Goal: Task Accomplishment & Management: Manage account settings

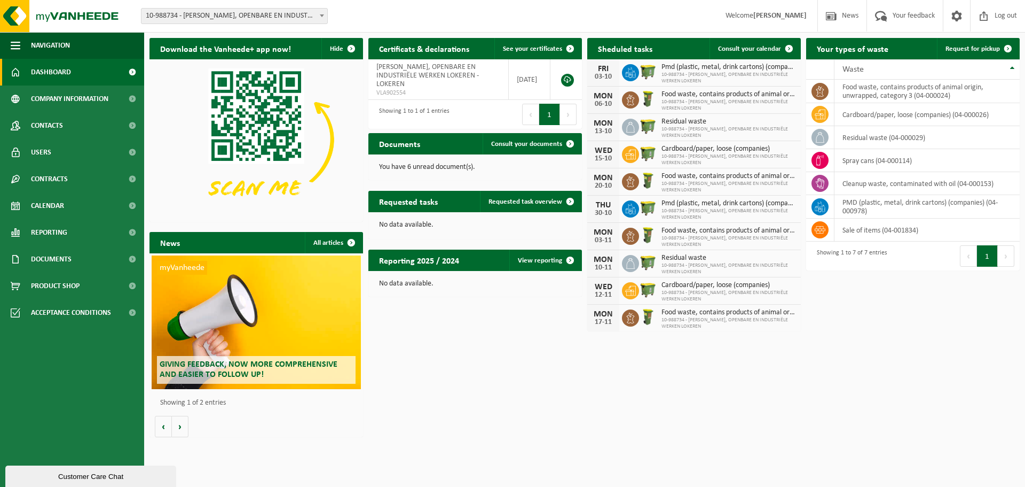
click at [634, 72] on icon at bounding box center [634, 71] width 2 height 1
click at [751, 51] on span "Consult your calendar" at bounding box center [749, 48] width 63 height 7
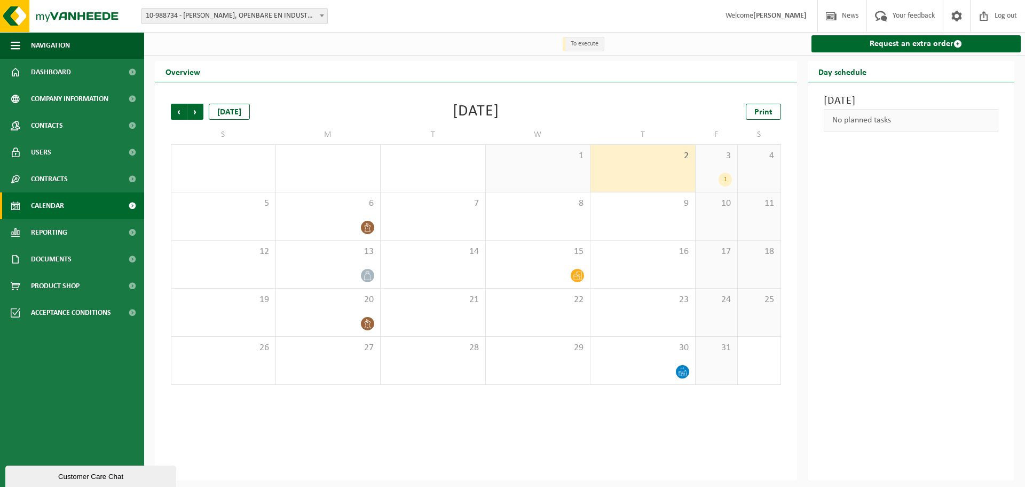
click at [718, 178] on div "1" at bounding box center [717, 180] width 32 height 14
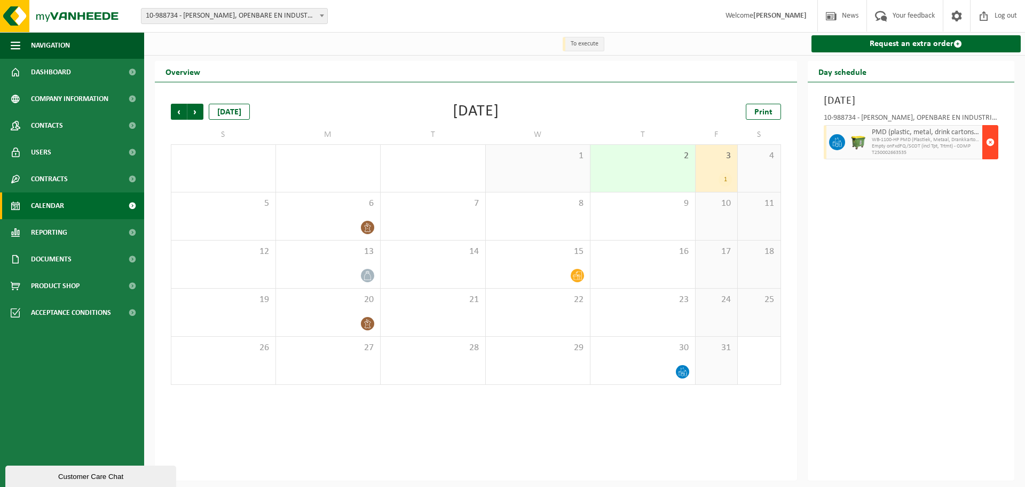
click at [993, 142] on span "button" at bounding box center [990, 141] width 9 height 21
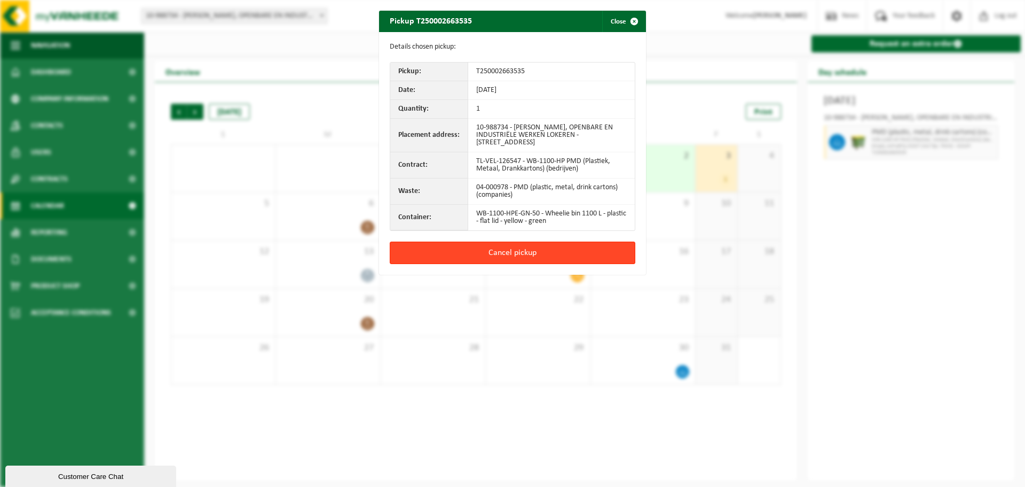
click at [491, 250] on button "Cancel pickup" at bounding box center [513, 252] width 246 height 22
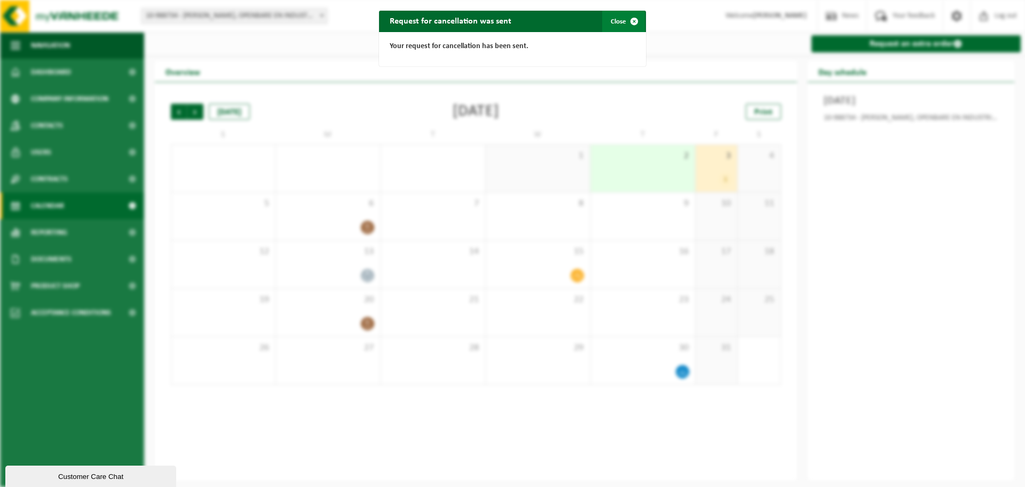
click at [633, 23] on span "button" at bounding box center [634, 21] width 21 height 21
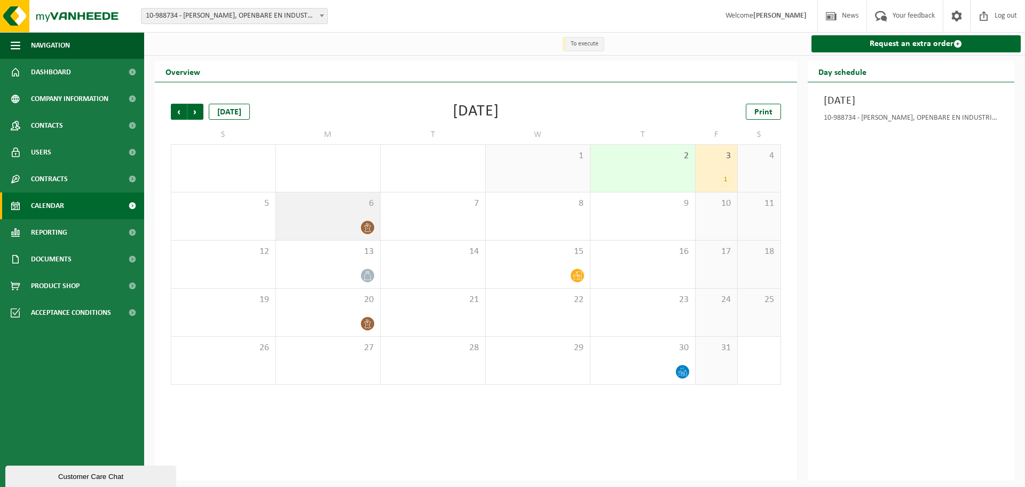
click at [335, 215] on div "6" at bounding box center [328, 216] width 105 height 48
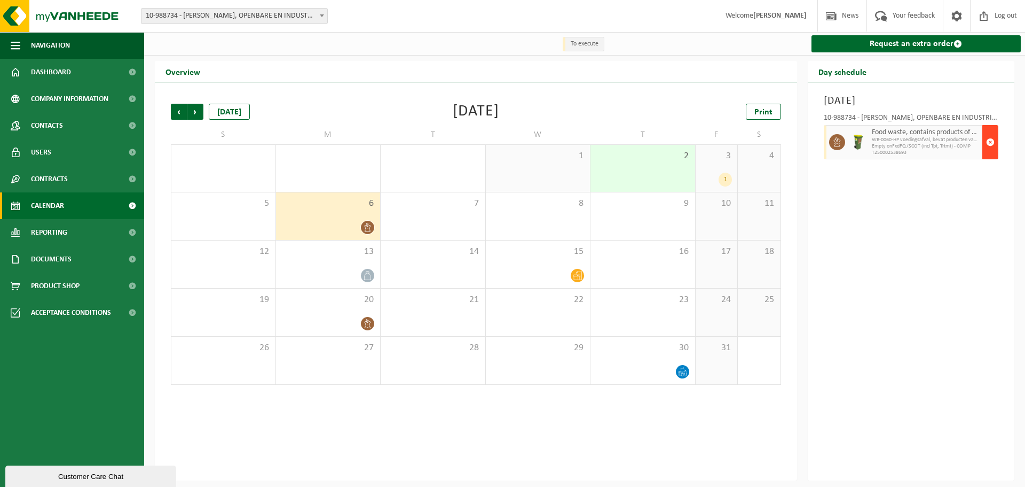
click at [992, 144] on span "button" at bounding box center [990, 141] width 9 height 21
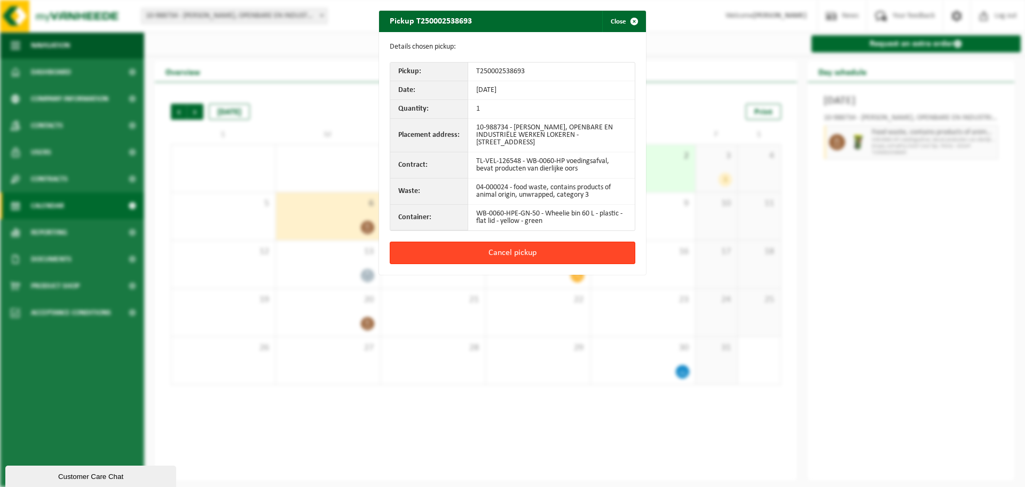
click at [556, 242] on button "Cancel pickup" at bounding box center [513, 252] width 246 height 22
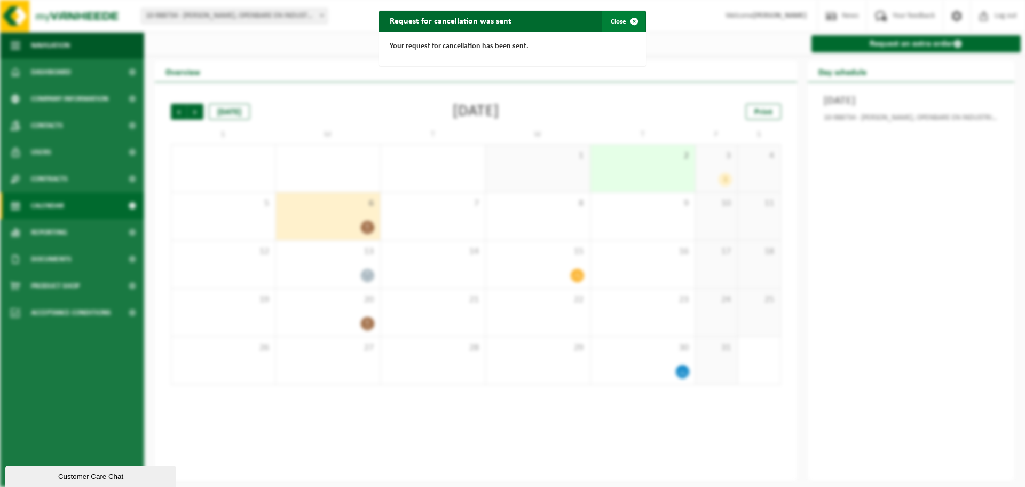
click at [628, 21] on span "button" at bounding box center [634, 21] width 21 height 21
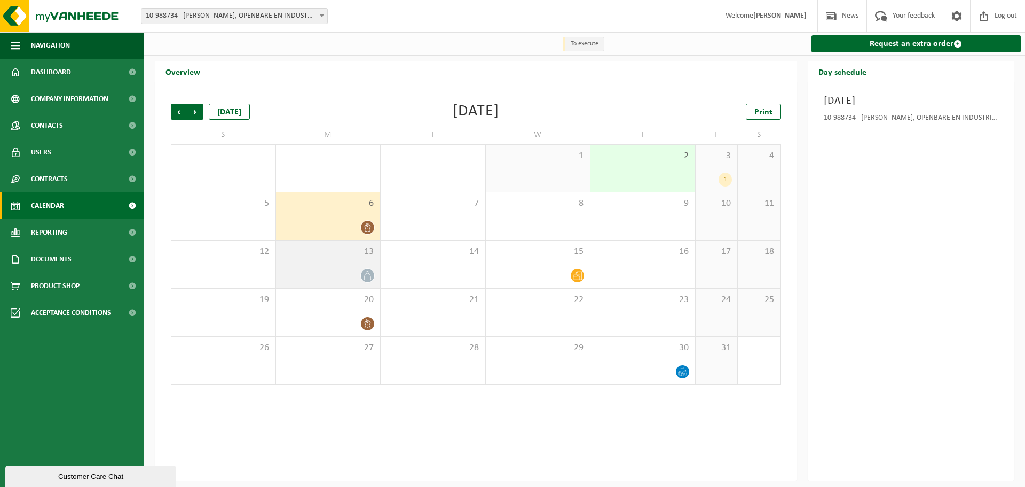
click at [324, 270] on div at bounding box center [328, 275] width 94 height 14
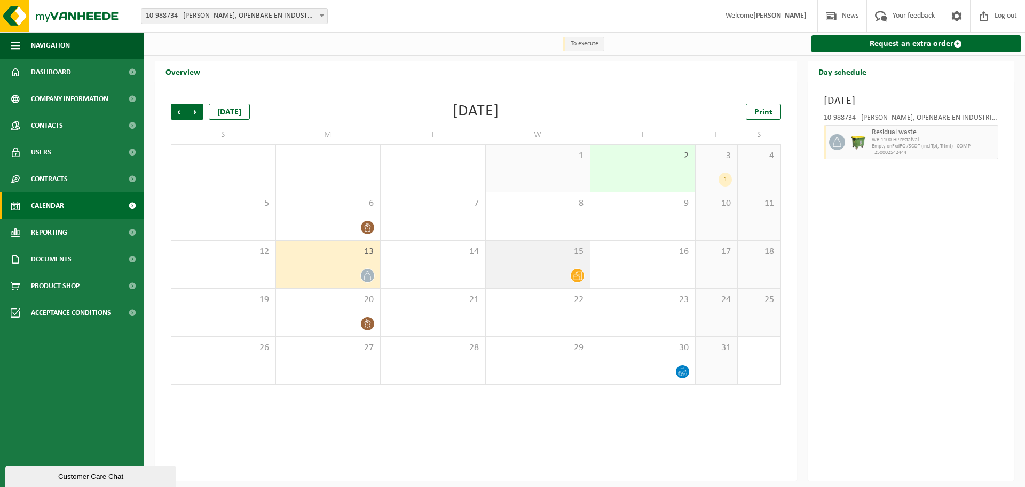
click at [544, 265] on div "15" at bounding box center [538, 264] width 105 height 48
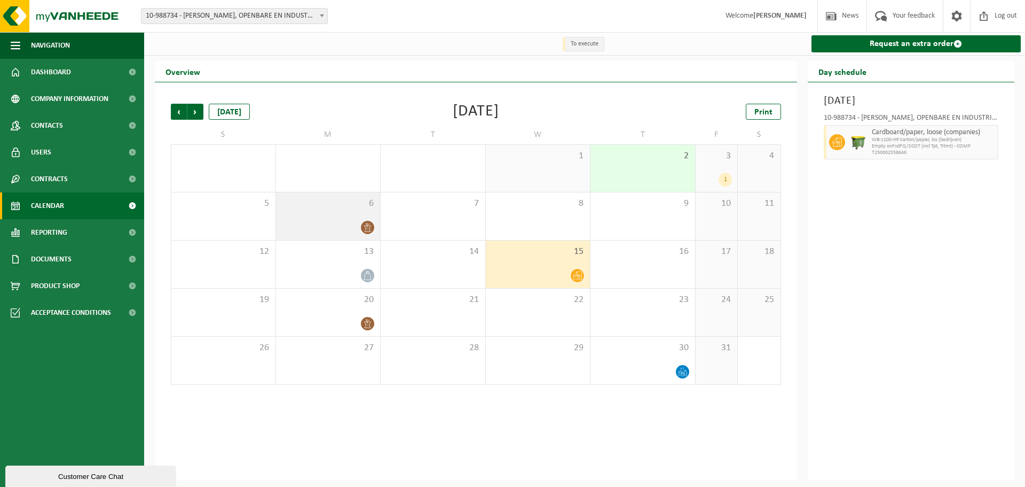
click at [342, 230] on div at bounding box center [328, 227] width 94 height 14
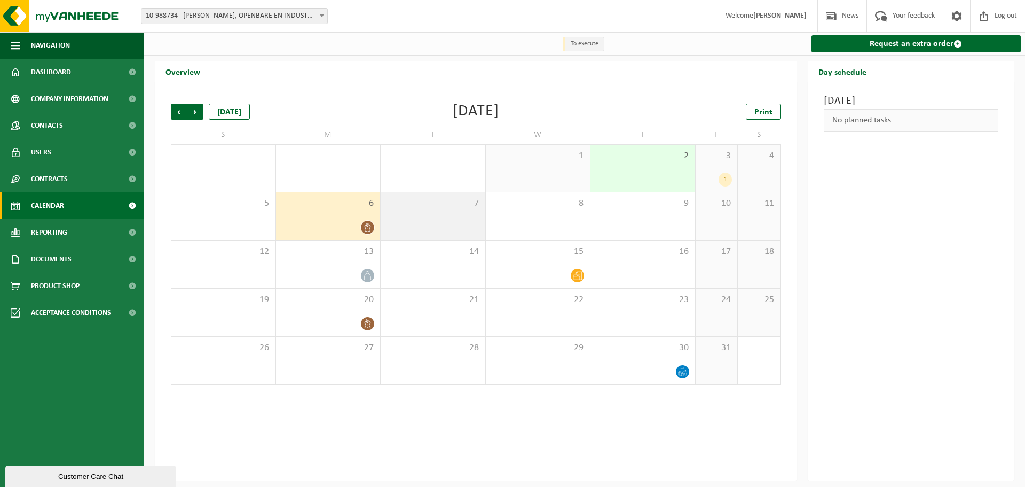
click at [428, 215] on div "7" at bounding box center [433, 216] width 105 height 48
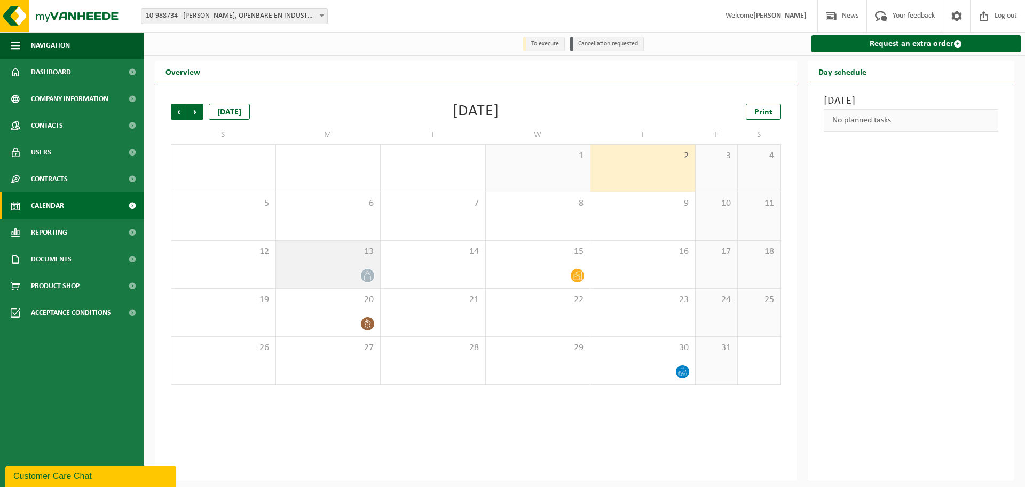
click at [322, 262] on div "13" at bounding box center [328, 264] width 105 height 48
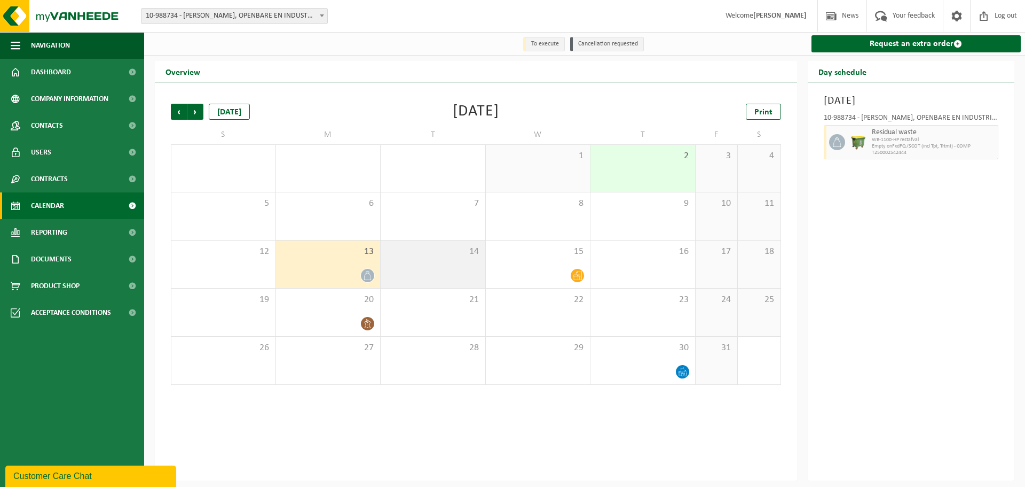
click at [410, 267] on div "14" at bounding box center [433, 264] width 105 height 48
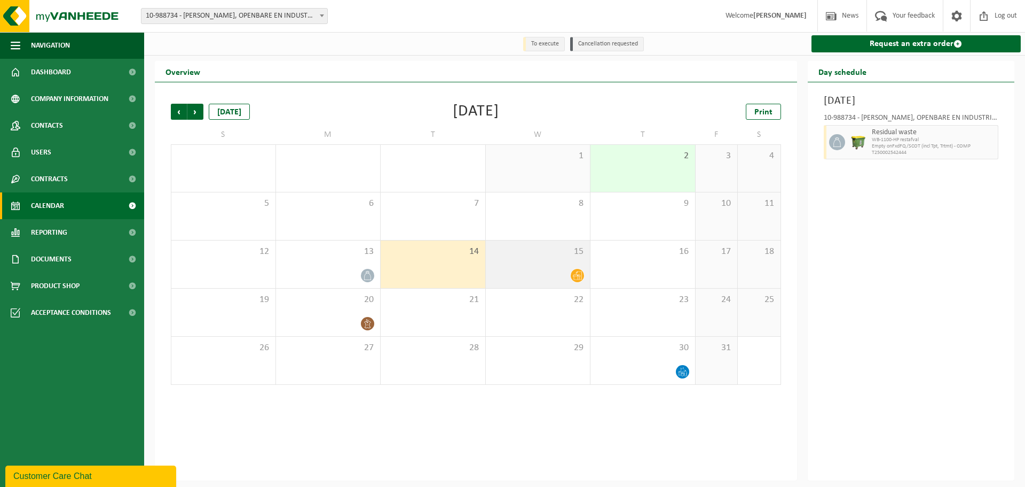
click at [519, 265] on div "15" at bounding box center [538, 264] width 105 height 48
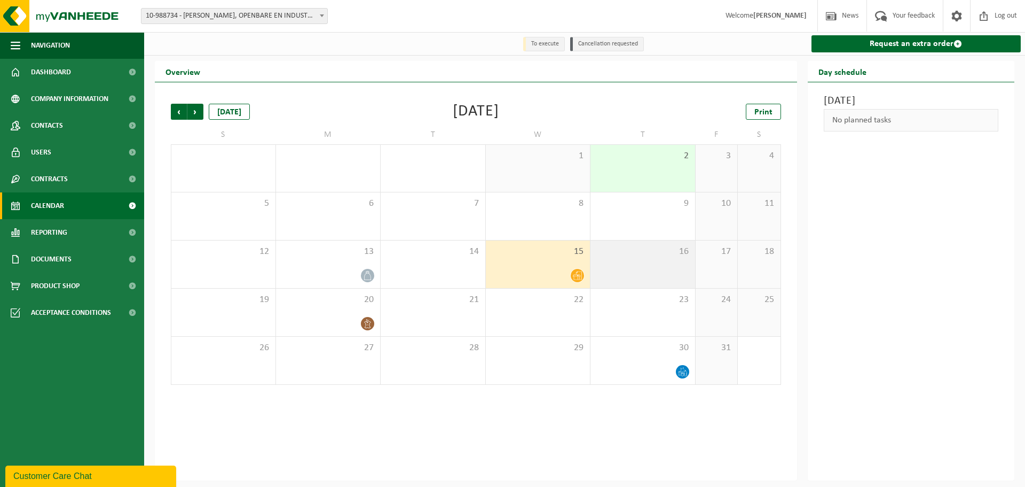
click at [653, 269] on div "16" at bounding box center [643, 264] width 105 height 48
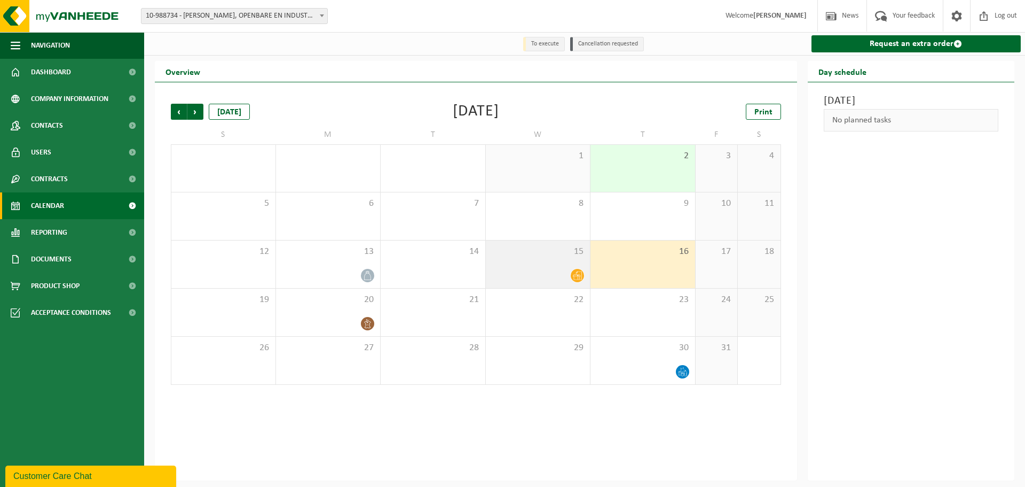
click at [495, 257] on span "15" at bounding box center [538, 252] width 94 height 12
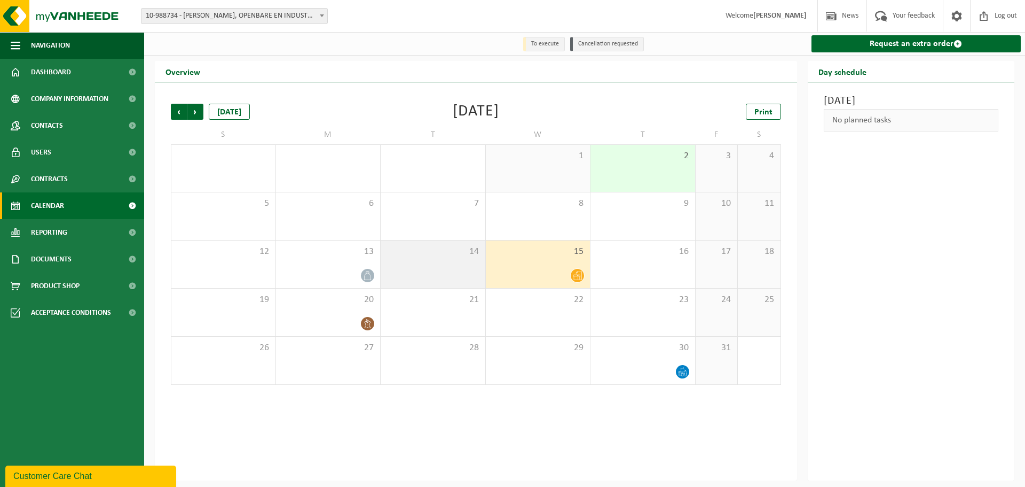
click at [414, 258] on div "14" at bounding box center [433, 264] width 105 height 48
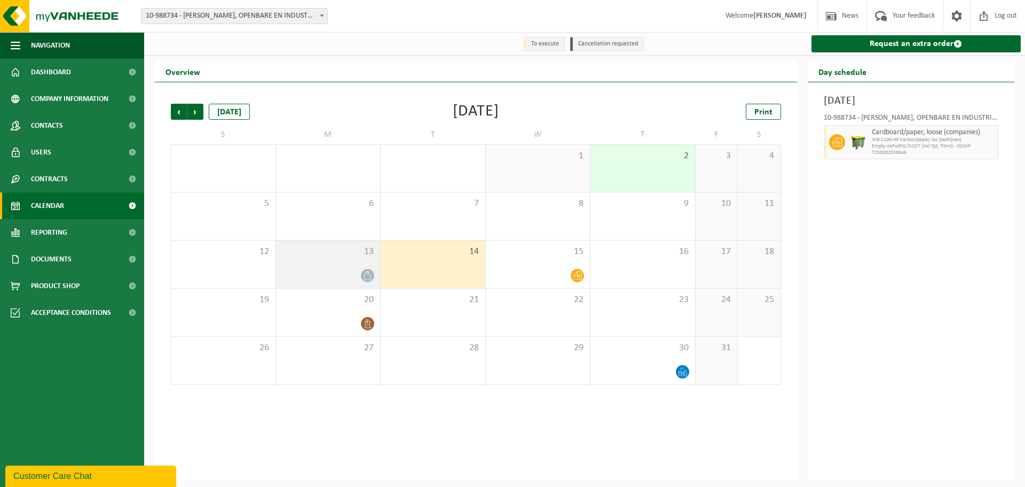
click at [292, 254] on span "13" at bounding box center [328, 252] width 94 height 12
